Goal: Transaction & Acquisition: Purchase product/service

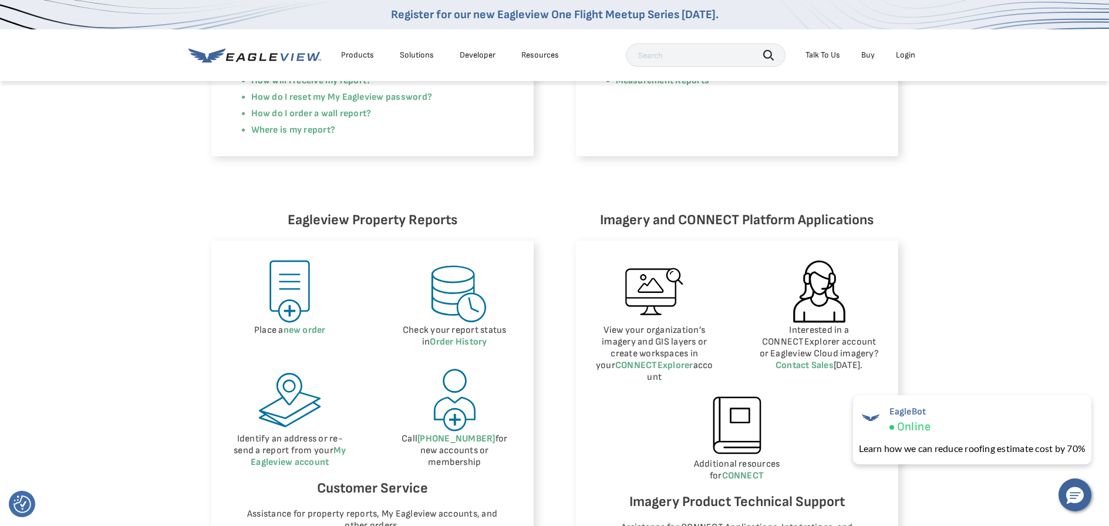
scroll to position [294, 0]
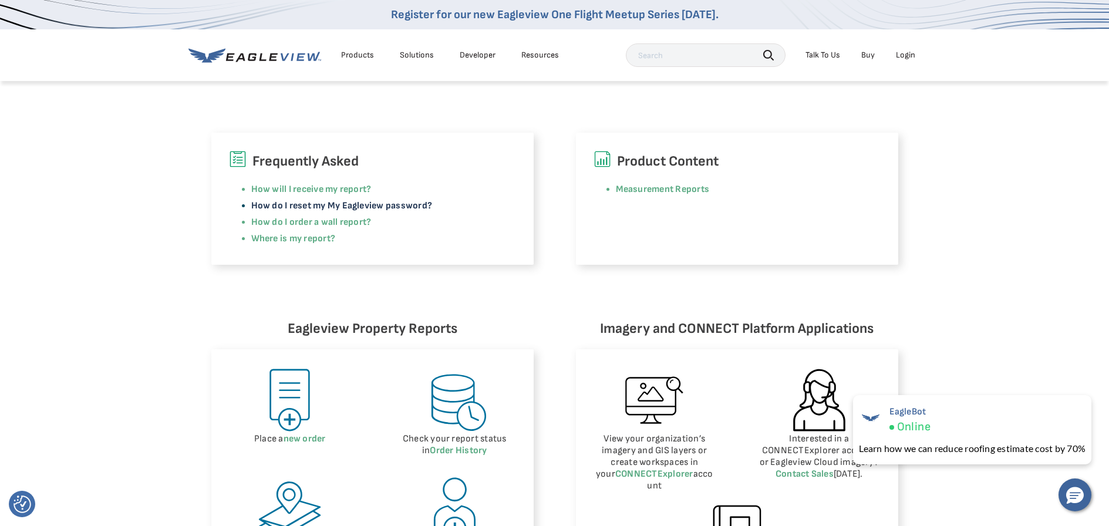
click at [399, 205] on link "How do I reset my My Eagleview password?" at bounding box center [341, 205] width 181 height 11
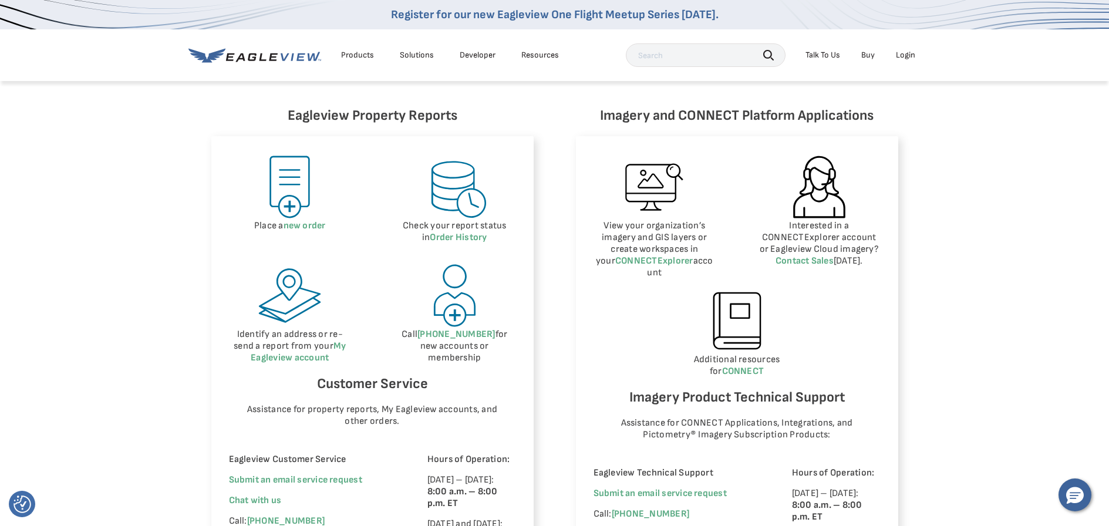
scroll to position [470, 0]
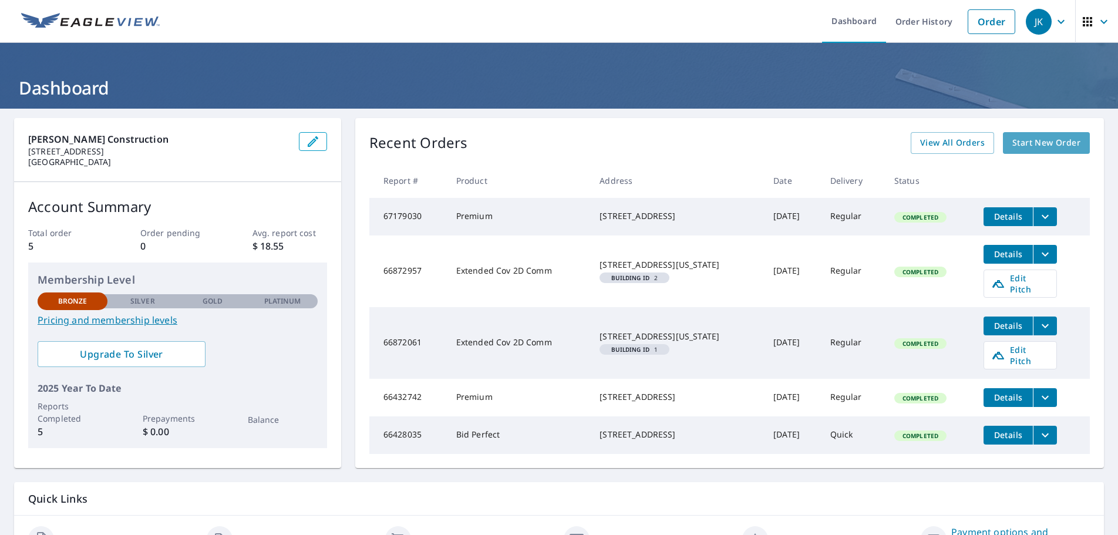
click at [1046, 140] on span "Start New Order" at bounding box center [1046, 143] width 68 height 15
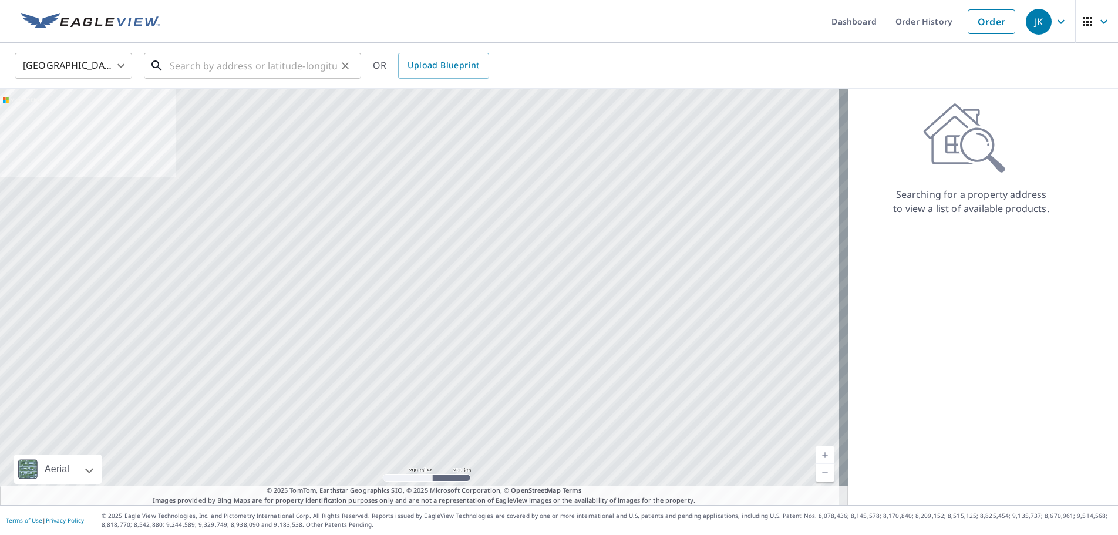
click at [329, 68] on input "text" at bounding box center [253, 65] width 167 height 33
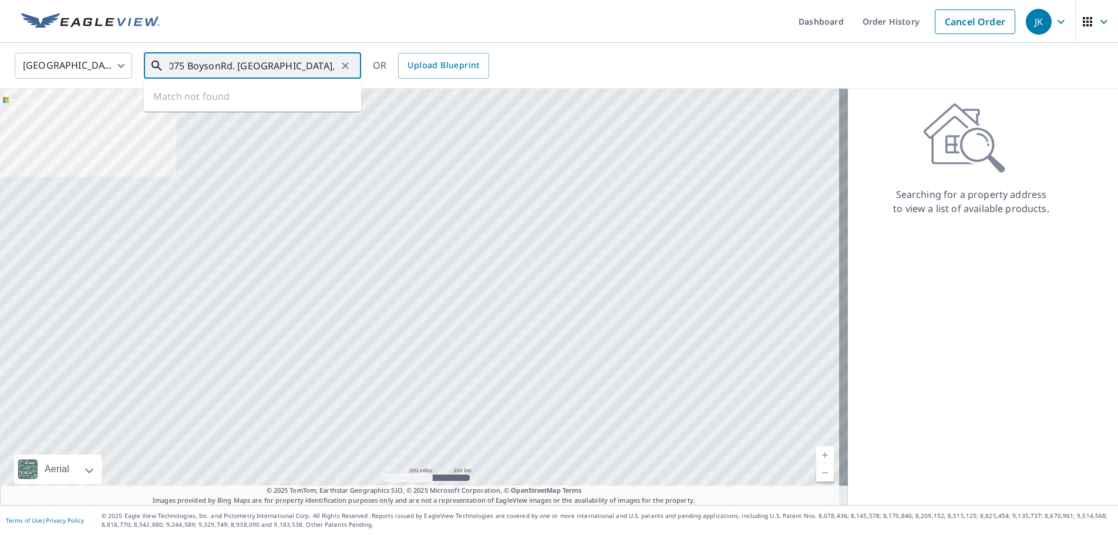
scroll to position [0, 12]
click at [154, 63] on icon at bounding box center [157, 66] width 14 height 14
click at [153, 70] on icon at bounding box center [157, 66] width 14 height 14
click at [154, 64] on icon at bounding box center [157, 66] width 14 height 14
click at [153, 64] on icon at bounding box center [157, 66] width 14 height 14
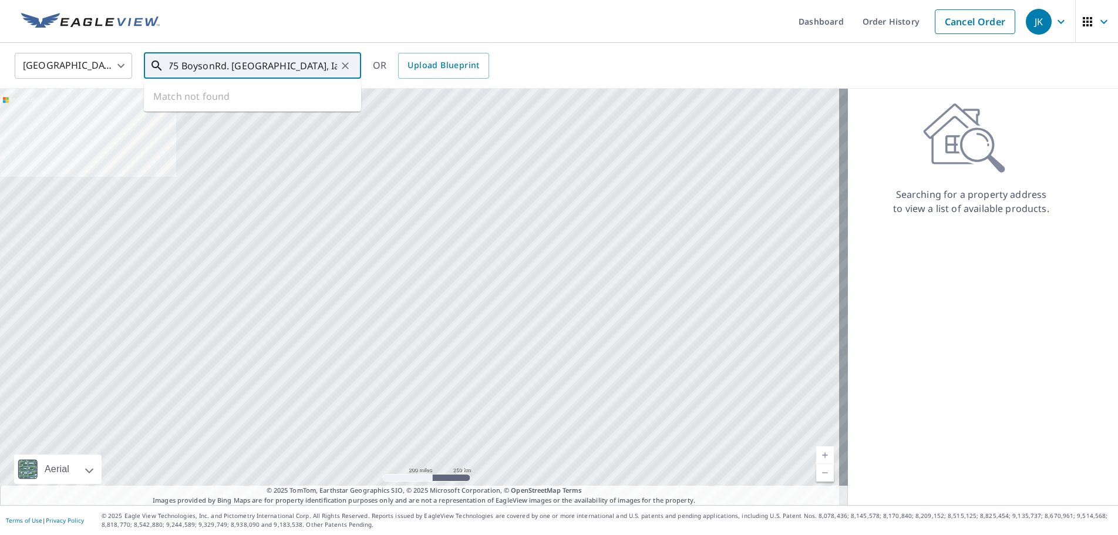
click at [153, 64] on icon at bounding box center [157, 66] width 14 height 14
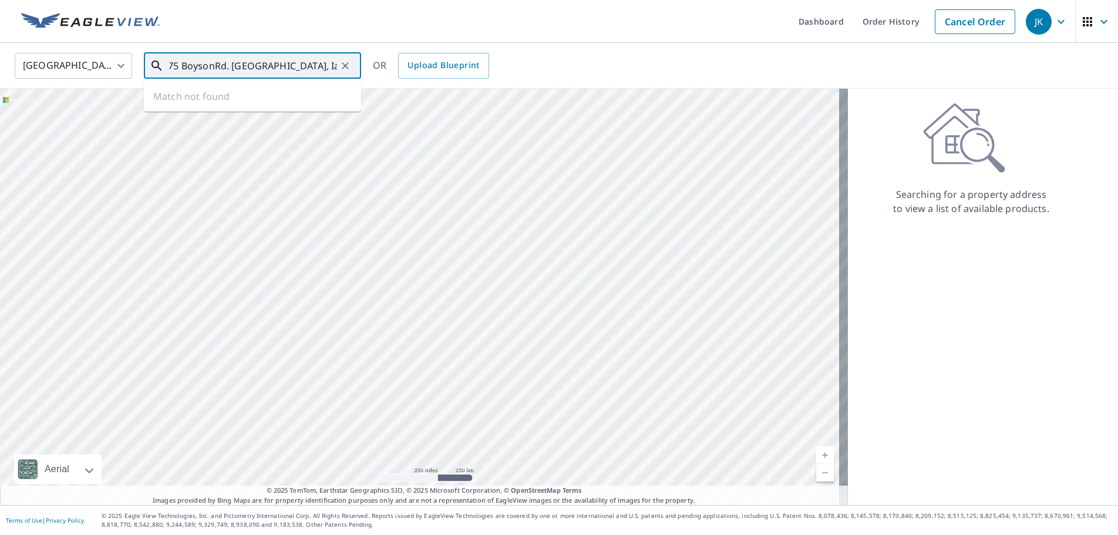
type input "2075 BoysonRd. Cedar Rapids, Ia. 52233"
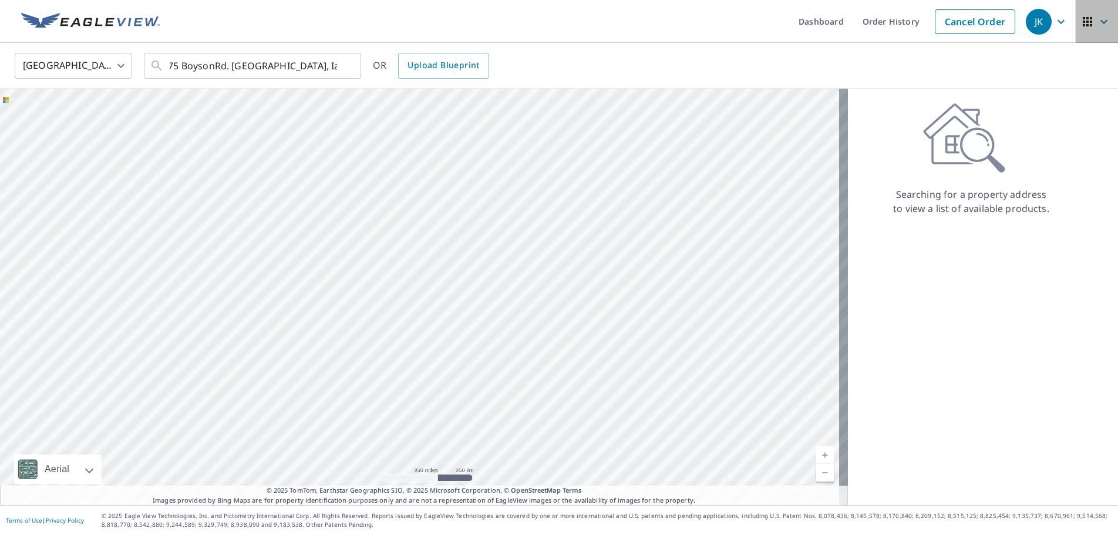
scroll to position [0, 0]
click at [1083, 26] on icon "button" at bounding box center [1087, 21] width 9 height 9
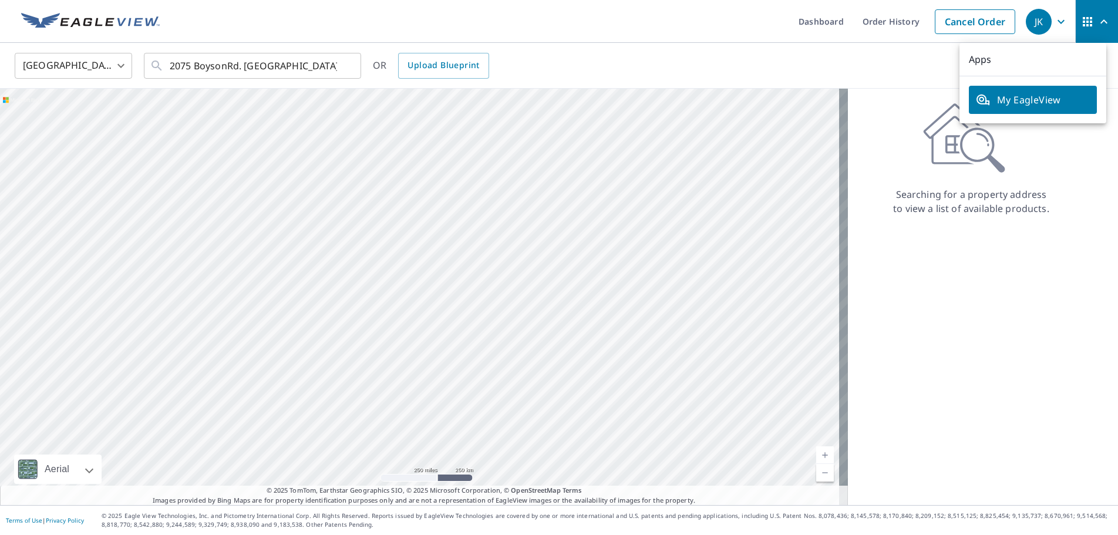
click at [1083, 26] on icon "button" at bounding box center [1087, 21] width 9 height 9
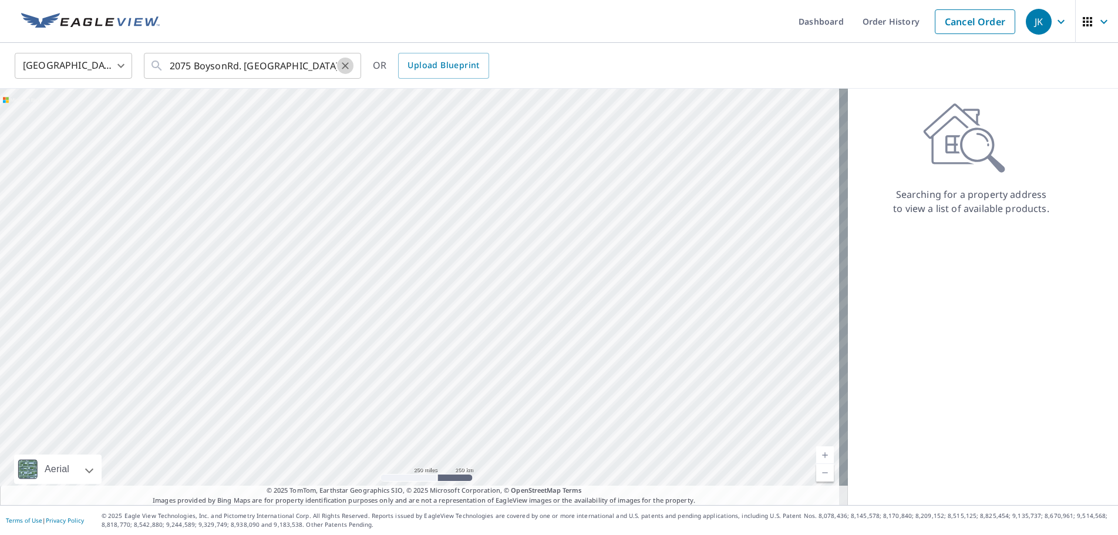
click at [348, 65] on icon "Clear" at bounding box center [345, 66] width 12 height 12
click at [122, 65] on body "JK JK Dashboard Order History Cancel Order JK United States US ​ ​ OR Upload Bl…" at bounding box center [559, 267] width 1118 height 535
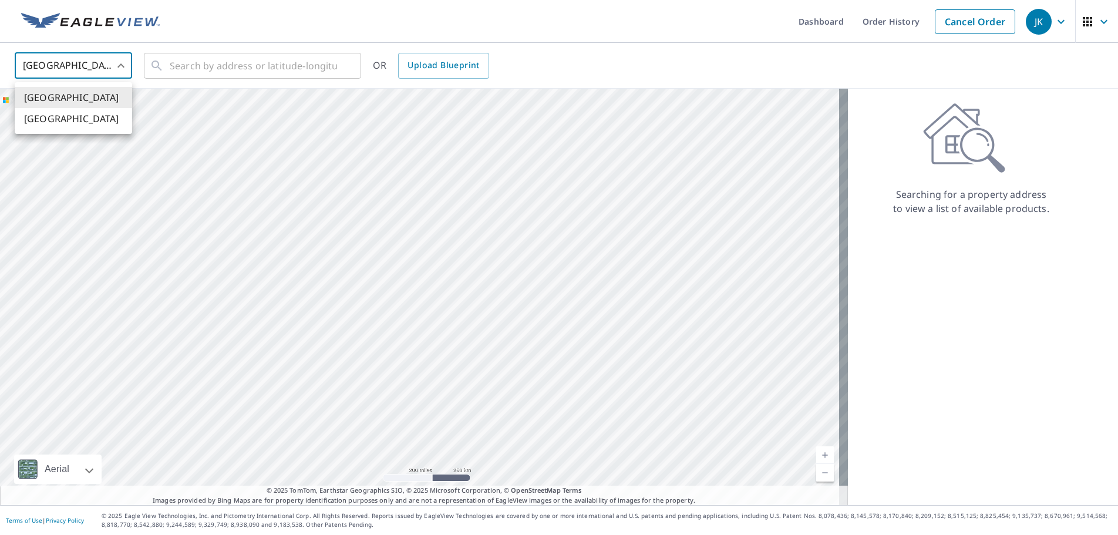
click at [122, 65] on div at bounding box center [559, 267] width 1118 height 535
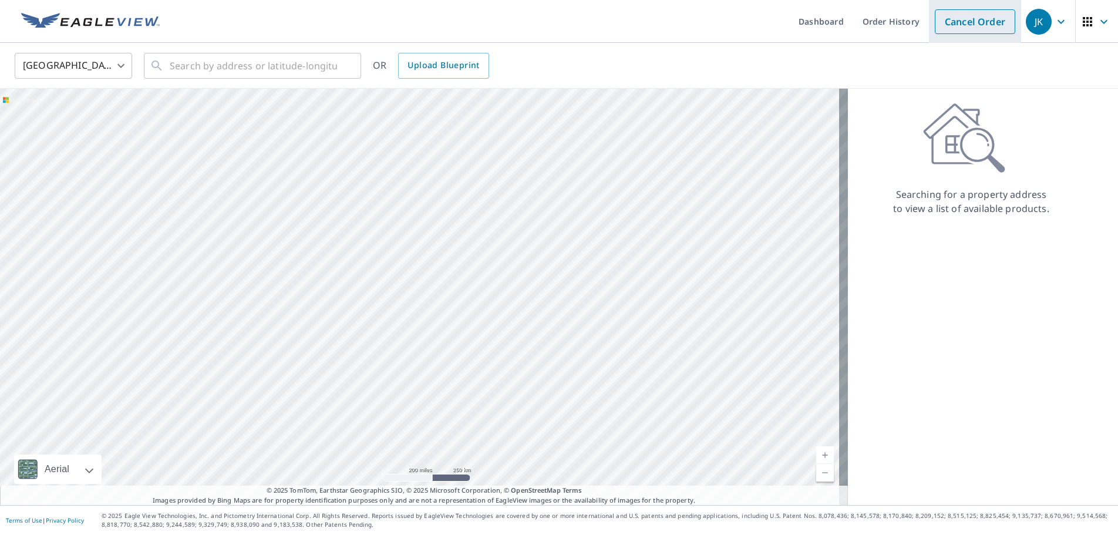
click at [990, 24] on link "Cancel Order" at bounding box center [975, 21] width 80 height 25
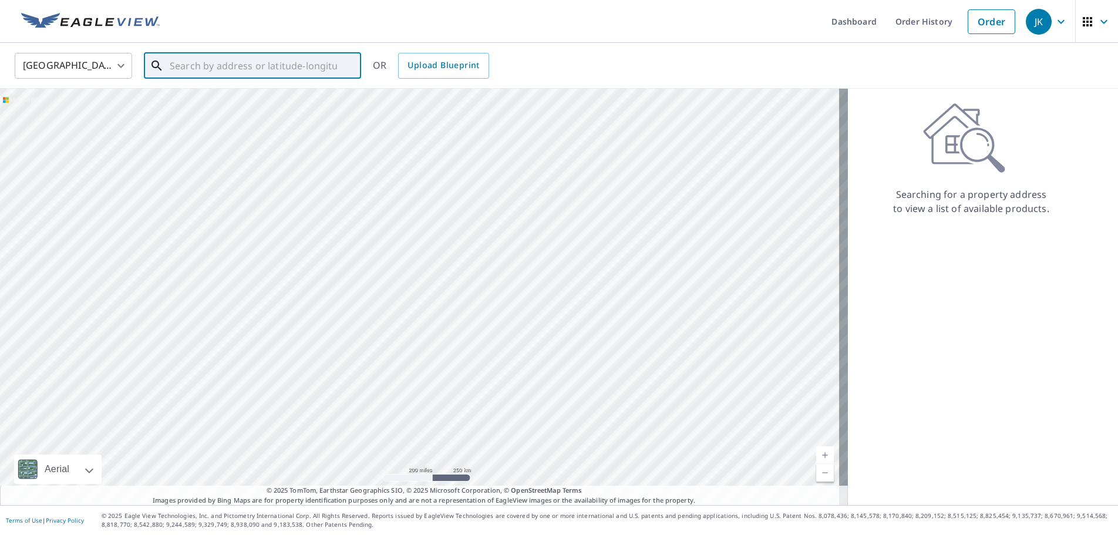
click at [237, 64] on input "text" at bounding box center [253, 65] width 167 height 33
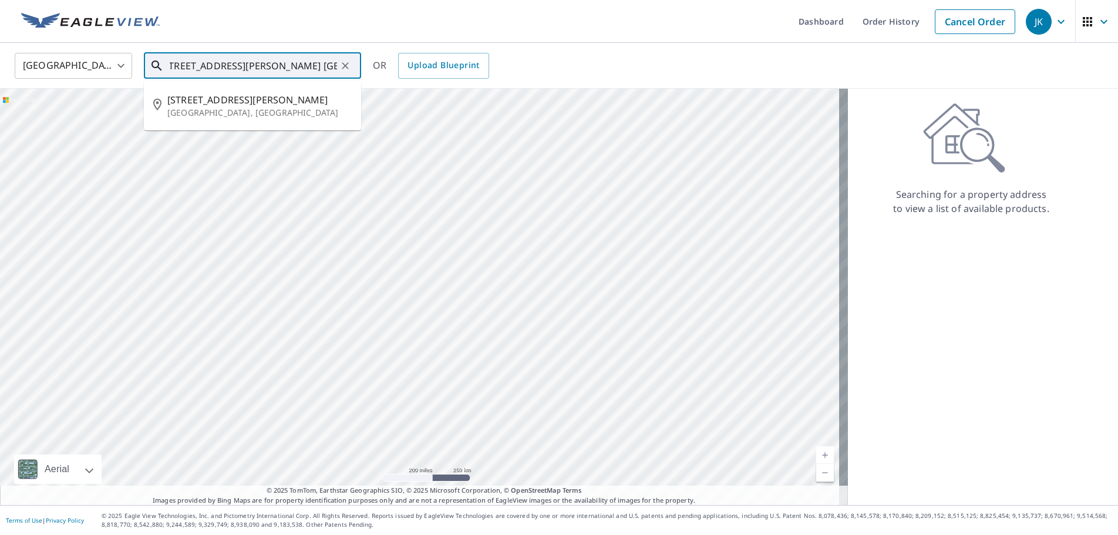
scroll to position [0, 15]
click at [255, 107] on p "Cedar Rapids, IA 52233" at bounding box center [259, 113] width 184 height 12
type input "2075 Boyson Rd NE Cedar Rapids, IA 52233"
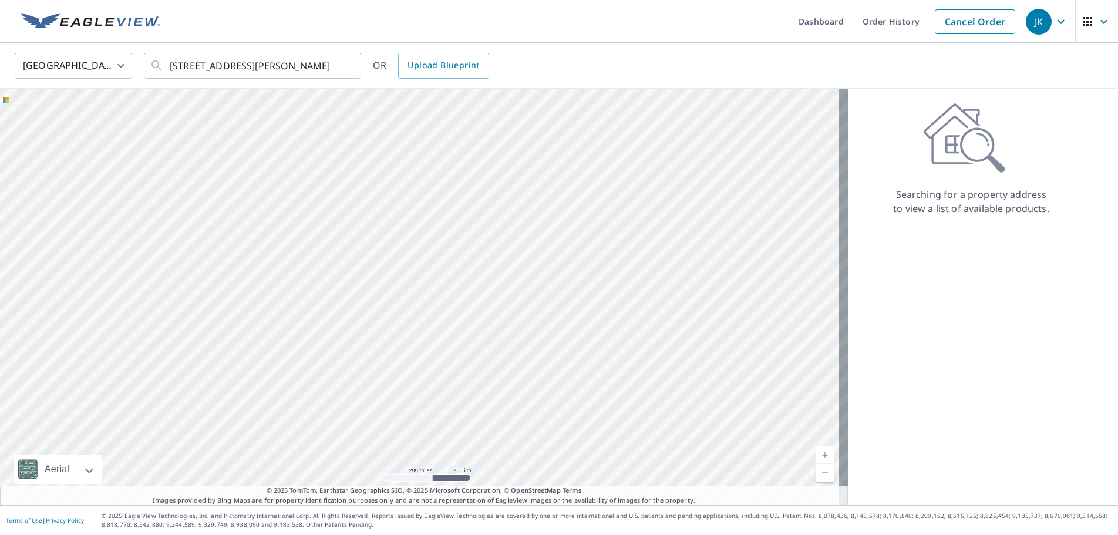
scroll to position [0, 0]
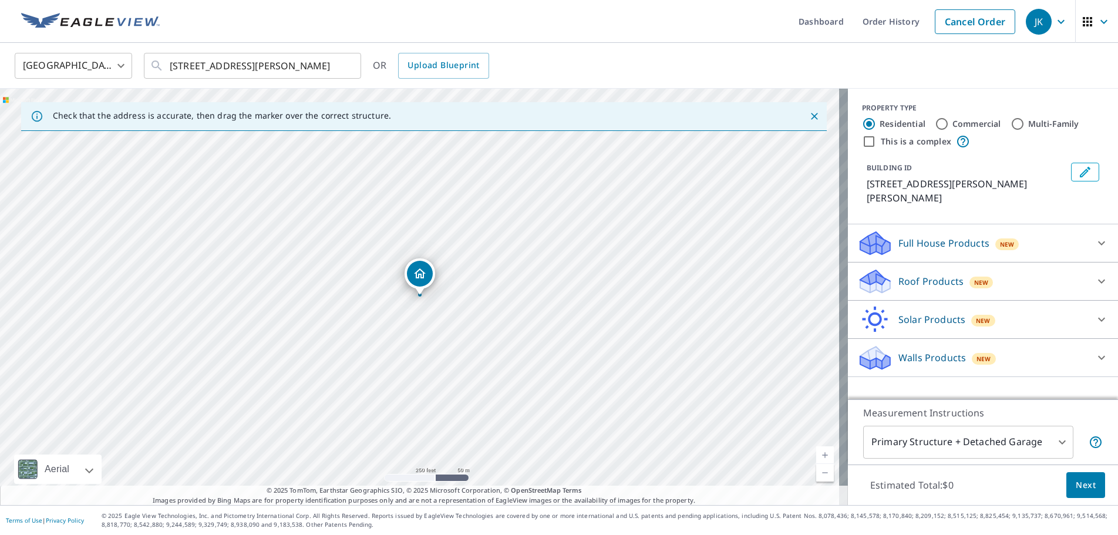
click at [420, 273] on icon "Dropped pin, building 1, Residential property, 2075 Boyson Rd Hiawatha, IA 52233" at bounding box center [420, 274] width 14 height 14
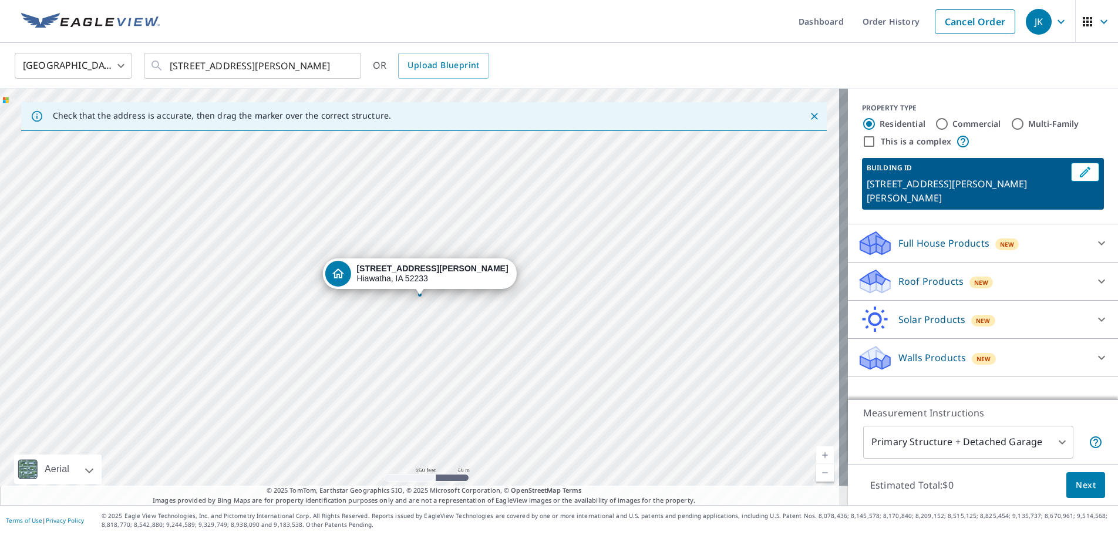
click at [1095, 351] on icon at bounding box center [1102, 358] width 14 height 14
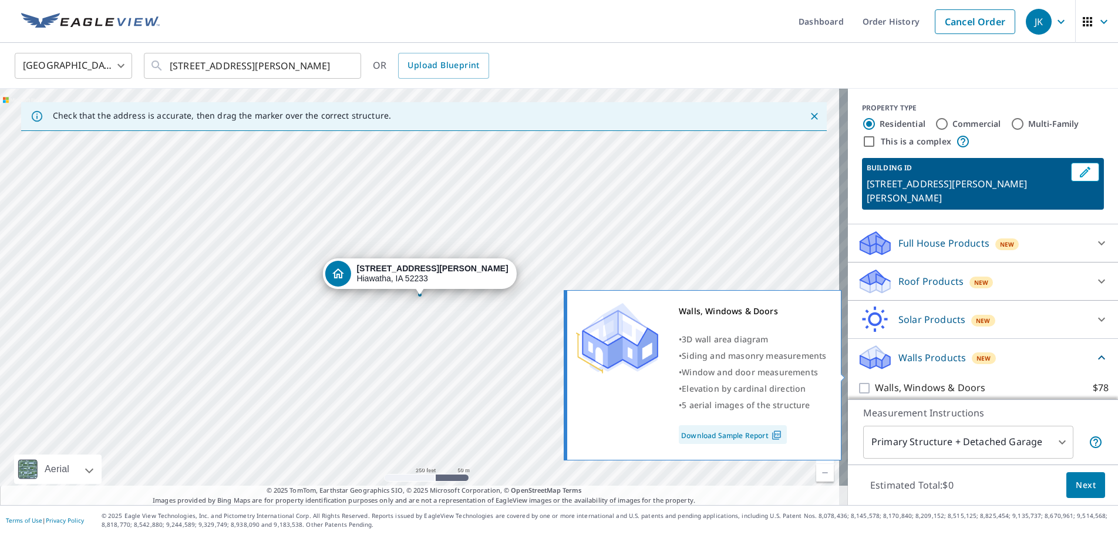
click at [967, 381] on p "Walls, Windows & Doors" at bounding box center [930, 388] width 110 height 15
click at [875, 381] on input "Walls, Windows & Doors $78" at bounding box center [866, 388] width 18 height 14
checkbox input "true"
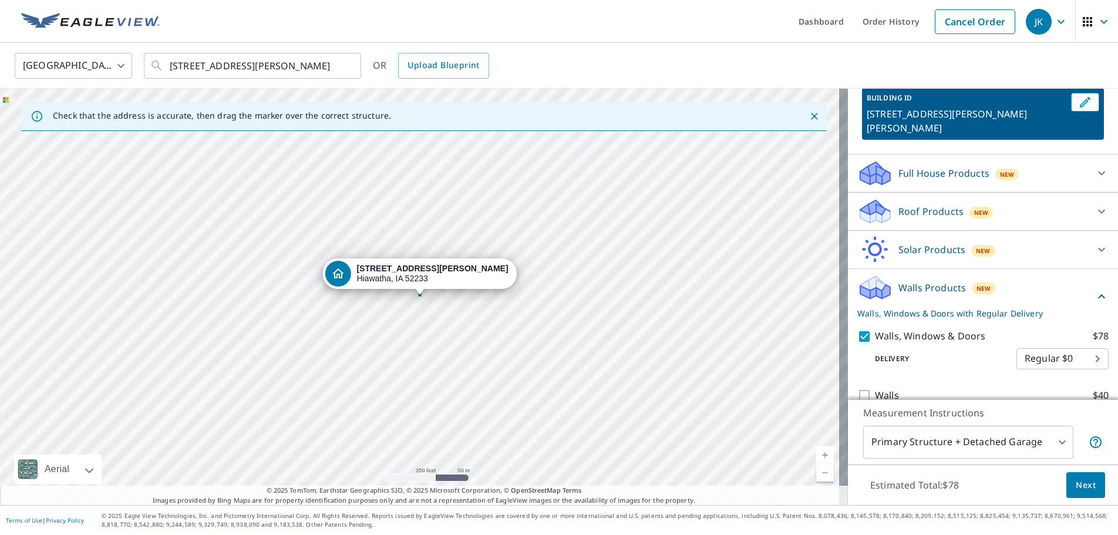
scroll to position [73, 0]
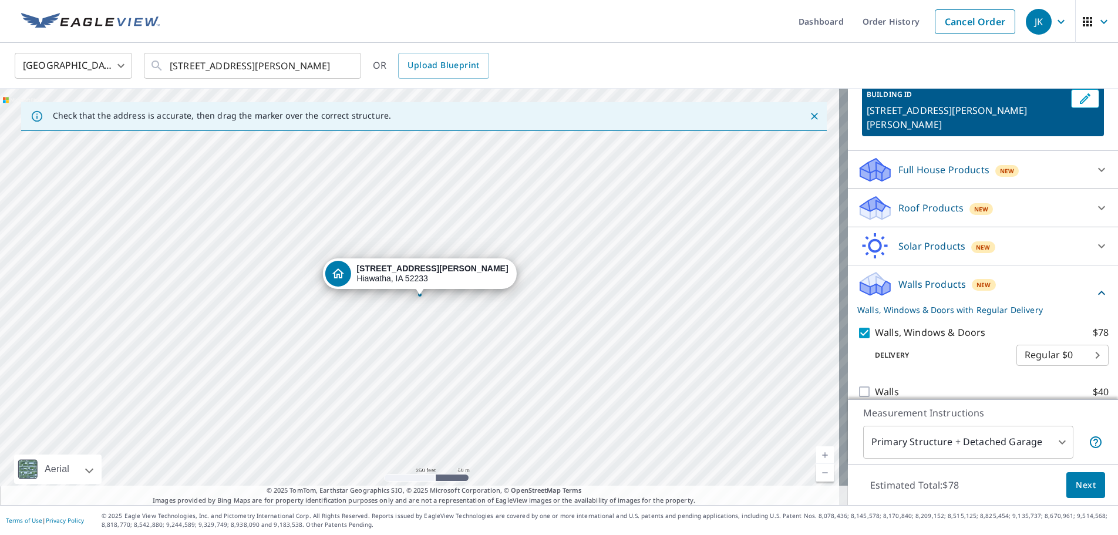
click at [1075, 337] on body "JK JK Dashboard Order History Cancel Order JK United States US ​ 2075 Boyson Rd…" at bounding box center [559, 267] width 1118 height 535
click at [1075, 337] on ul "Regular $0" at bounding box center [1045, 340] width 92 height 31
click at [1054, 340] on ul "Regular $0" at bounding box center [1045, 340] width 92 height 31
click at [1076, 343] on ul "Regular $0" at bounding box center [1045, 340] width 92 height 31
click at [1073, 484] on div at bounding box center [559, 267] width 1118 height 535
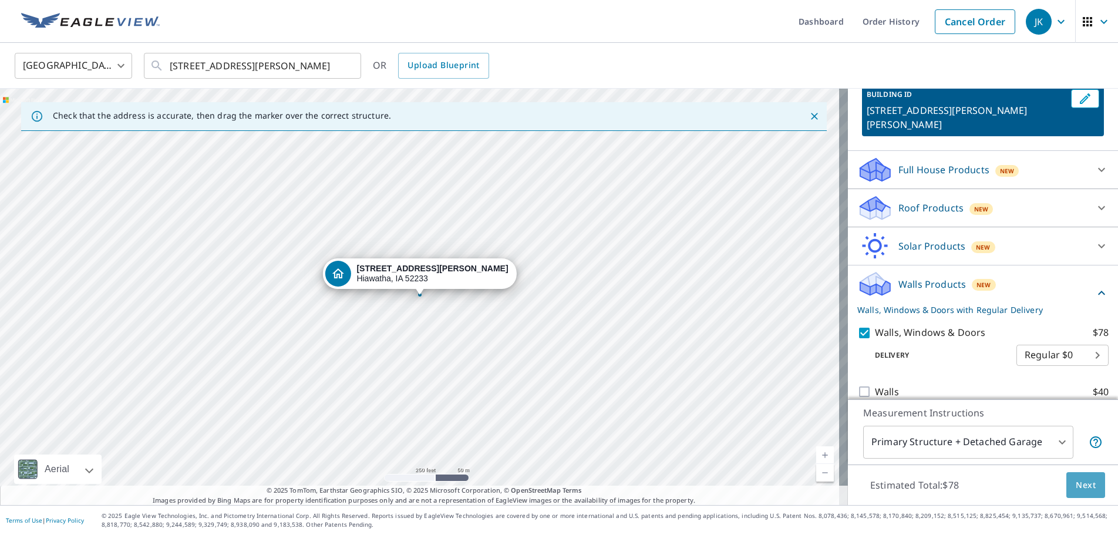
click at [1076, 483] on span "Next" at bounding box center [1086, 485] width 20 height 15
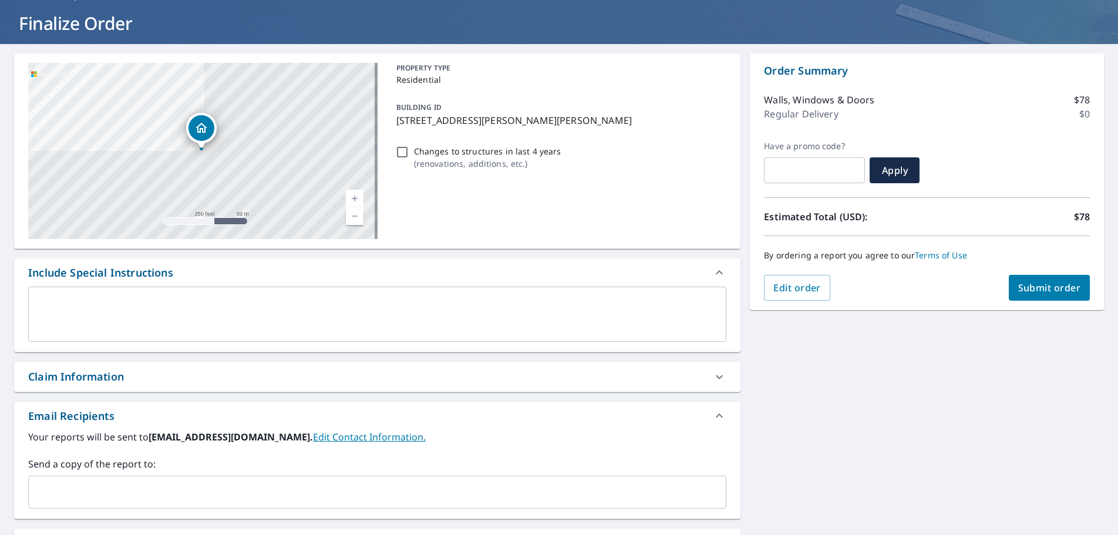
scroll to position [28, 0]
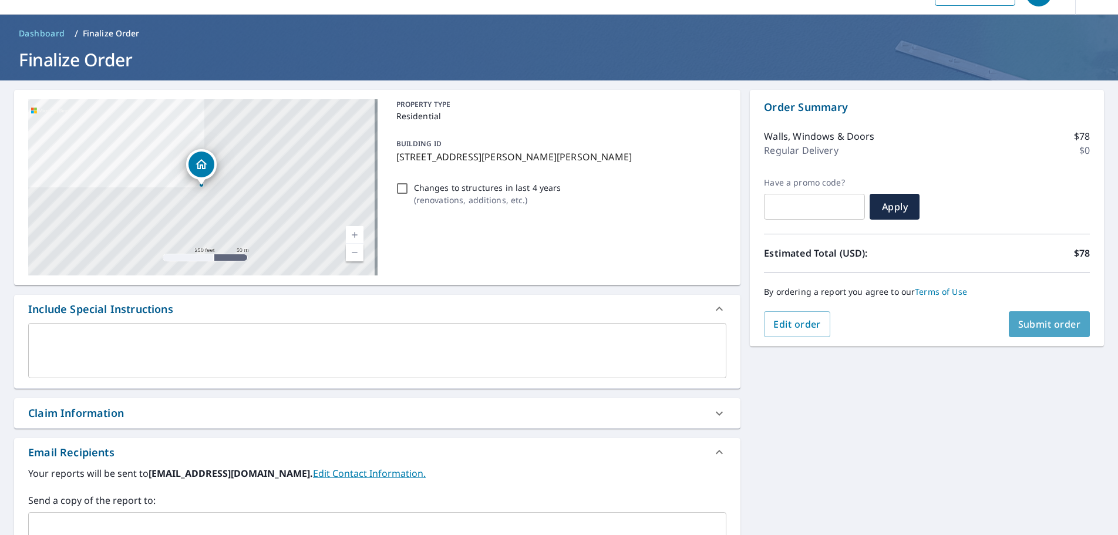
click at [1039, 325] on span "Submit order" at bounding box center [1049, 324] width 63 height 13
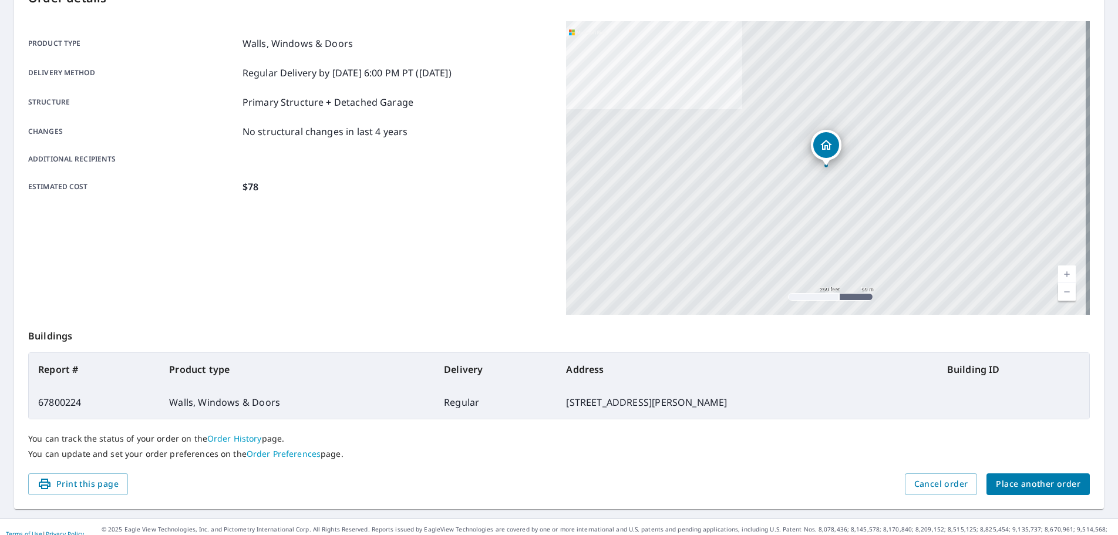
scroll to position [156, 0]
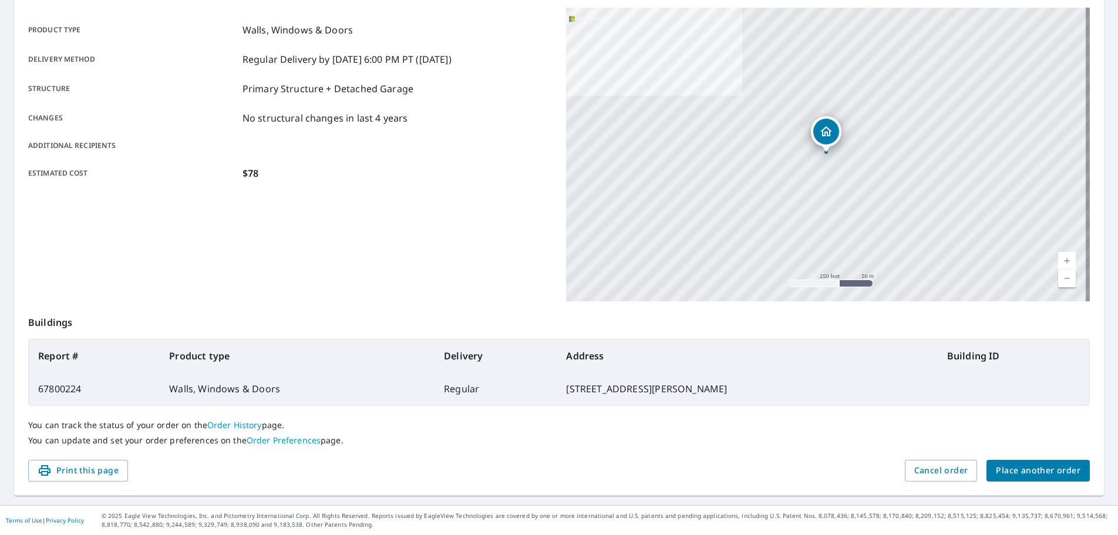
click at [250, 425] on link "Order History" at bounding box center [234, 424] width 55 height 11
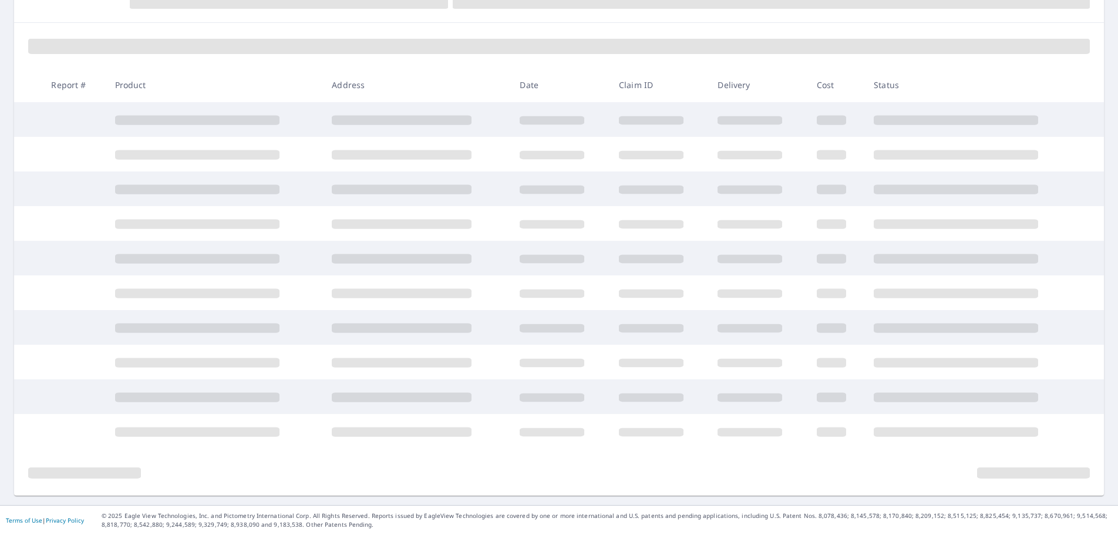
scroll to position [145, 0]
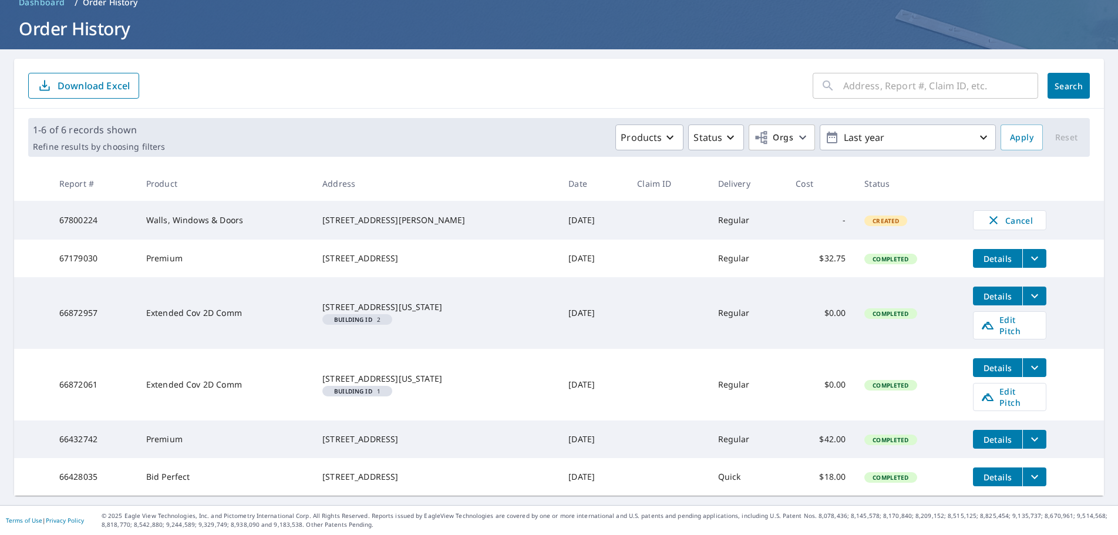
scroll to position [60, 0]
